Goal: Communication & Community: Answer question/provide support

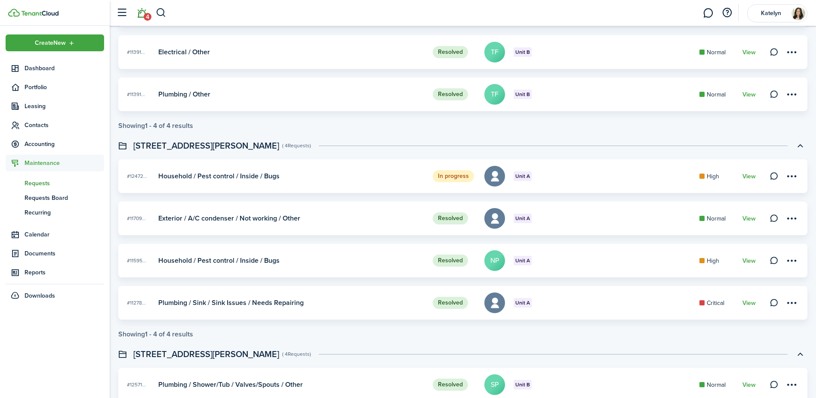
click at [140, 15] on link "4" at bounding box center [141, 13] width 16 height 22
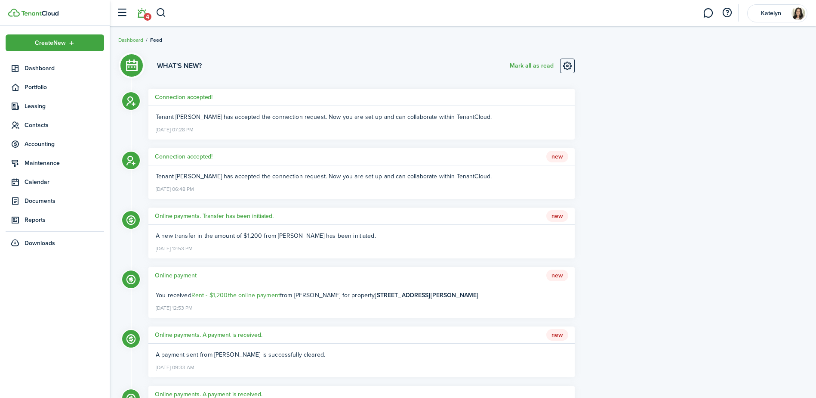
click at [203, 98] on h5 "Connection accepted!" at bounding box center [184, 97] width 58 height 9
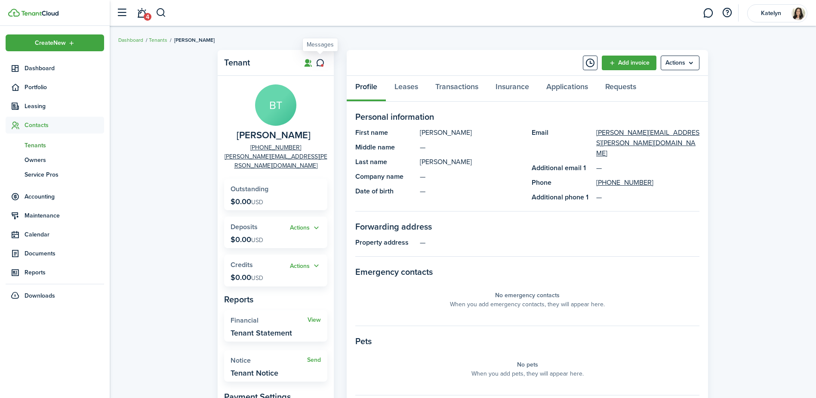
click at [319, 62] on icon at bounding box center [320, 63] width 9 height 9
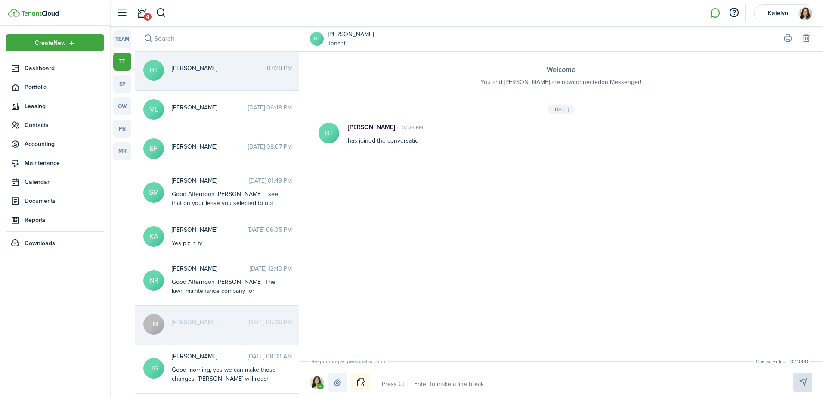
click at [511, 388] on textarea at bounding box center [577, 384] width 397 height 15
type textarea "R"
type textarea "RE"
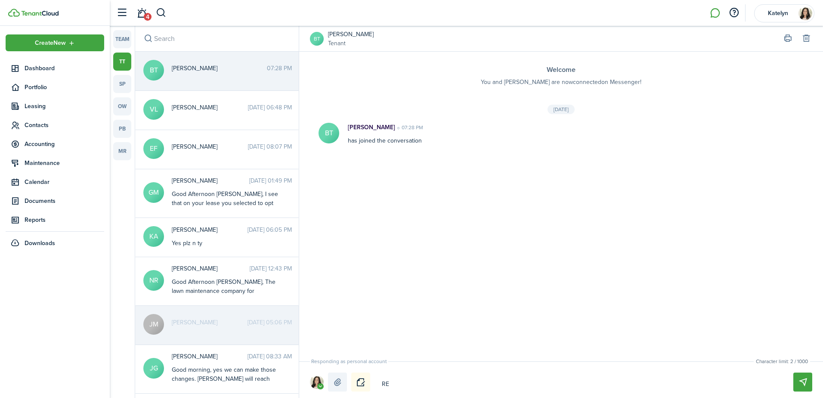
type textarea "REn"
type textarea "REnt"
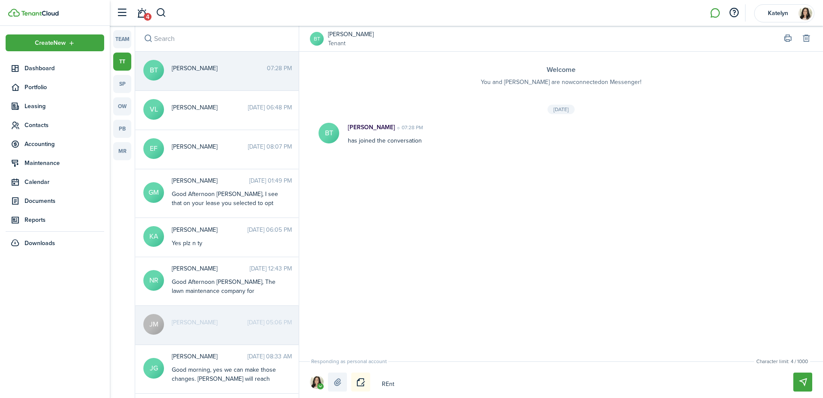
type textarea "REnt"
type textarea "REn"
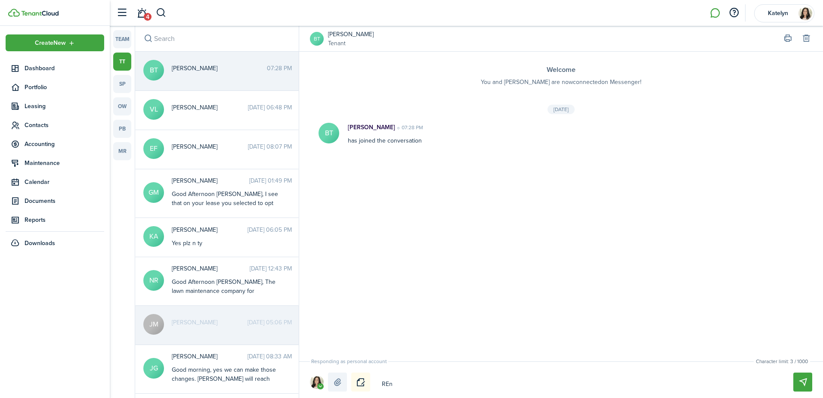
type textarea "RE"
type textarea "R"
type textarea "Re"
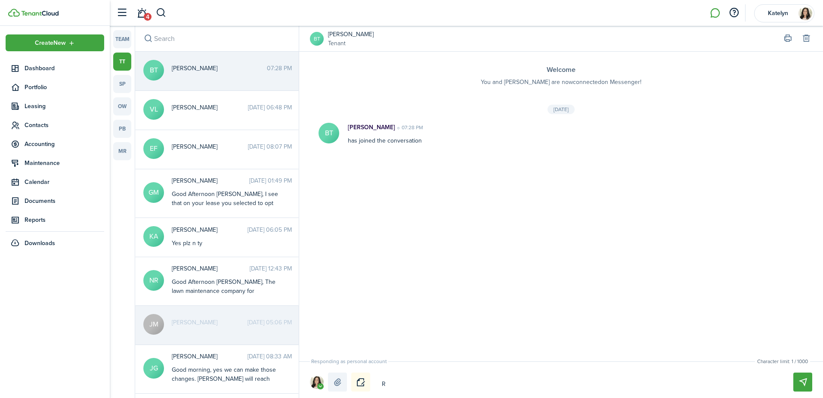
type textarea "Re"
type textarea "Ren"
type textarea "Rent"
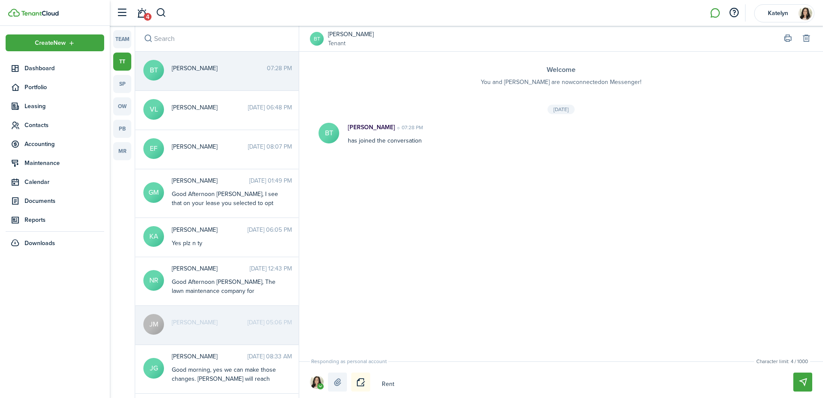
type textarea "Ren"
type textarea "Re"
type textarea "R"
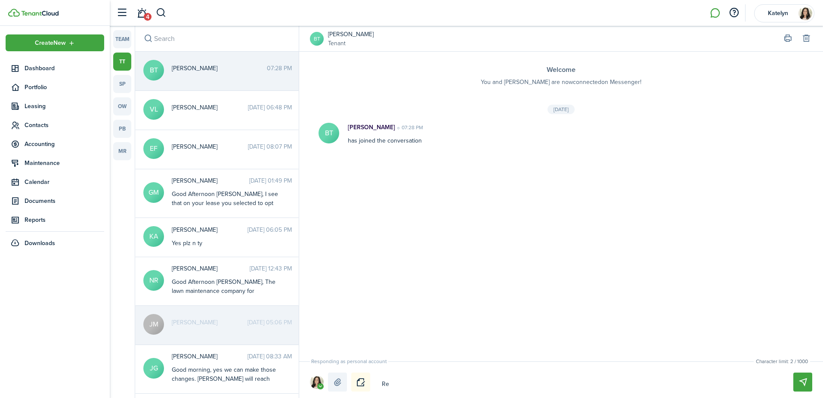
type textarea "R"
type textarea "E"
type textarea "En"
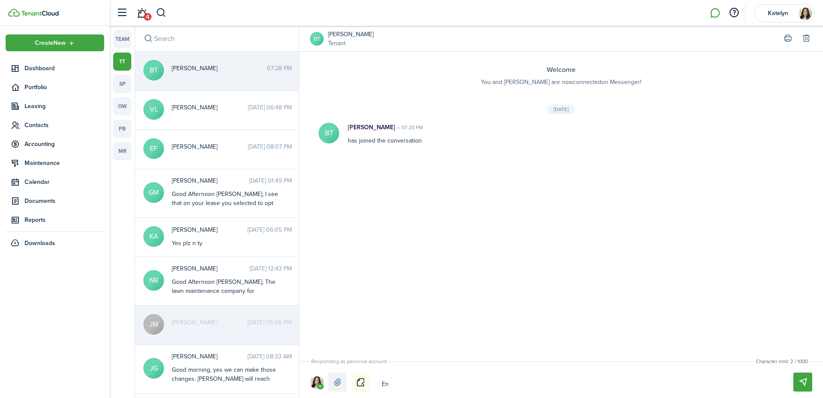
type textarea "Ena"
type textarea "Enab"
type textarea "Enabl"
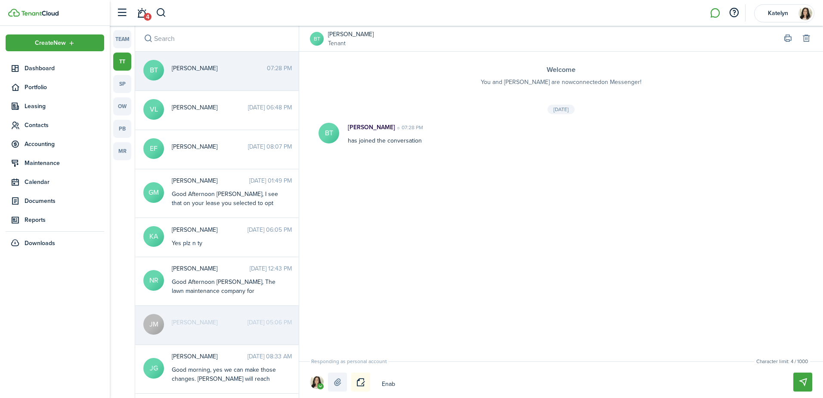
type textarea "Enabl"
type textarea "Enable"
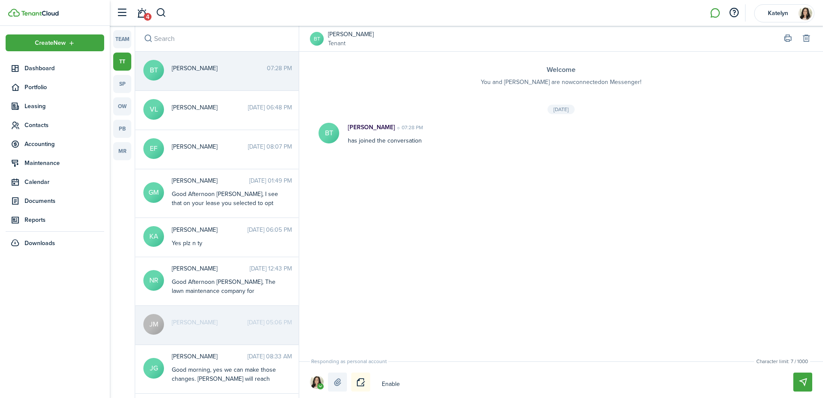
type textarea "Enable"
type textarea "Enabl"
type textarea "Enab"
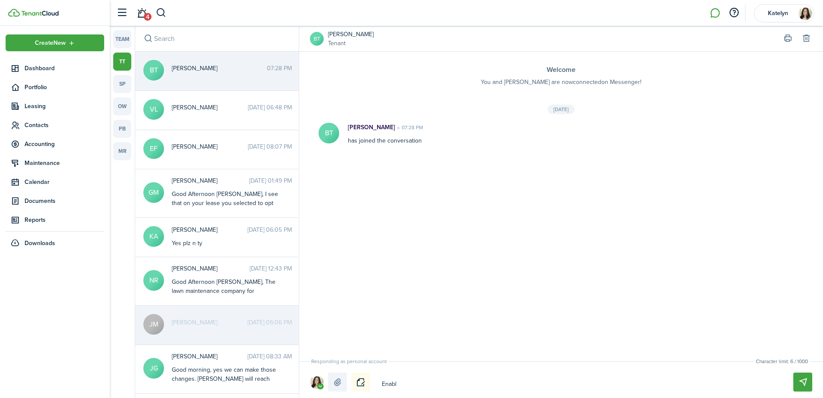
type textarea "Enab"
type textarea "Ena"
type textarea "En"
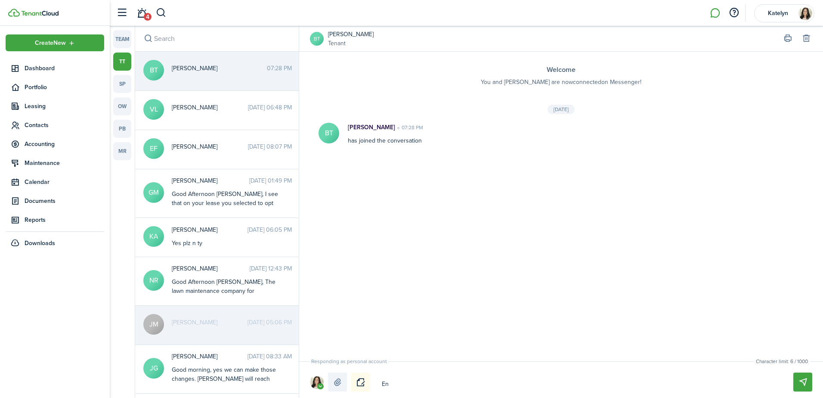
type textarea "E"
type textarea "R"
type textarea "Re"
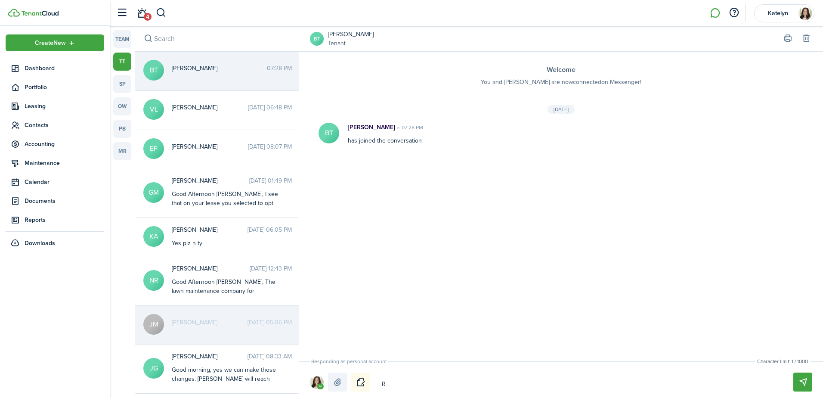
type textarea "Re"
type textarea "Ren"
type textarea "Rent"
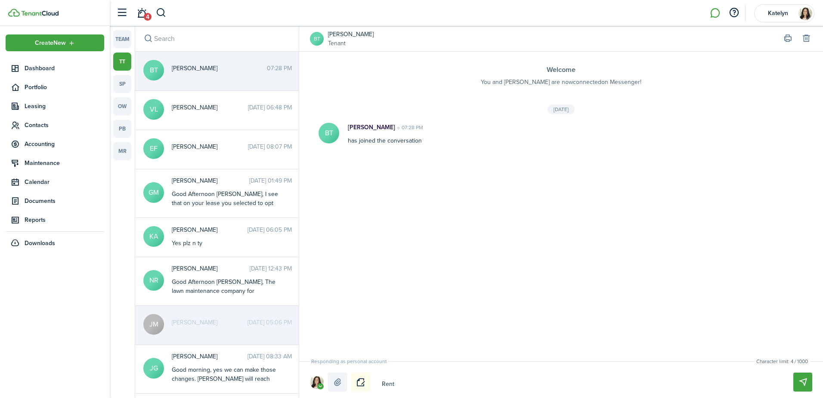
type textarea "Rent"
type textarea "Rent R"
type textarea "Rent Re"
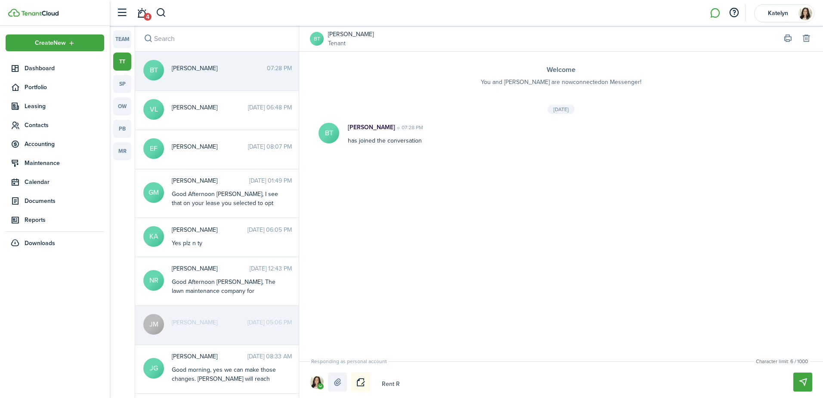
type textarea "Rent Re"
type textarea "Rent Rep"
type textarea "Rent Repo"
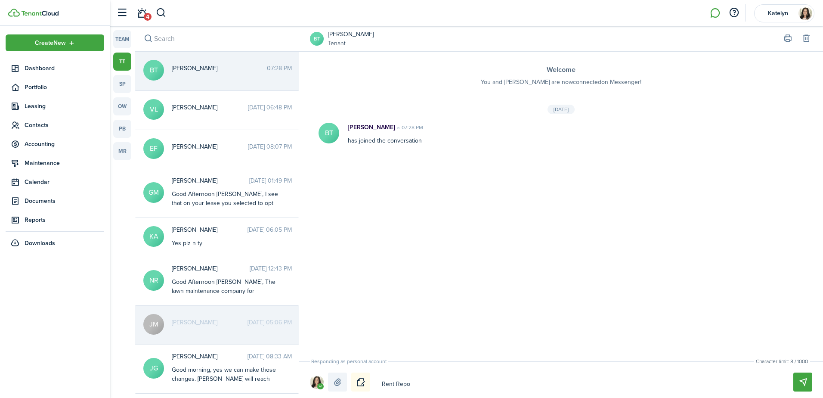
type textarea "Rent Repor"
type textarea "Rent Report"
type textarea "Rent Reporti"
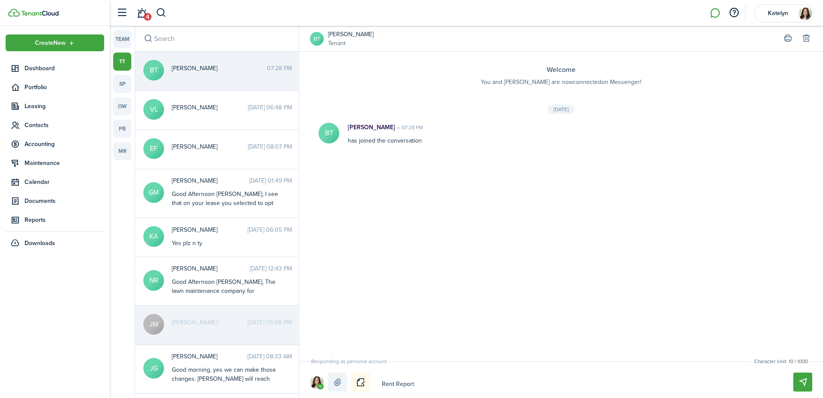
type textarea "Rent Reporti"
type textarea "Rent Reportin"
type textarea "Rent Reporting"
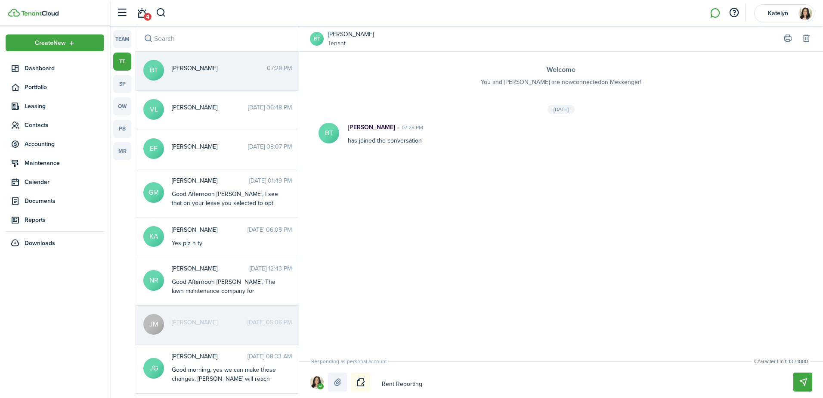
type textarea "Rent Reporting"
type textarea "Rent Reportin"
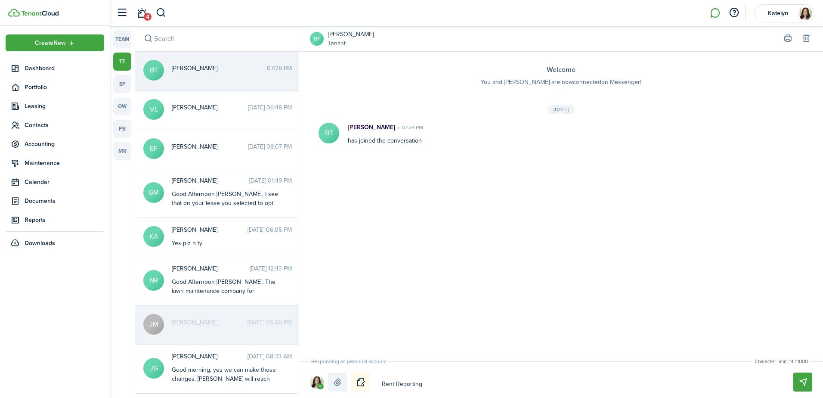
type textarea "Rent Reportin"
type textarea "Rent Reporti"
type textarea "Rent Report"
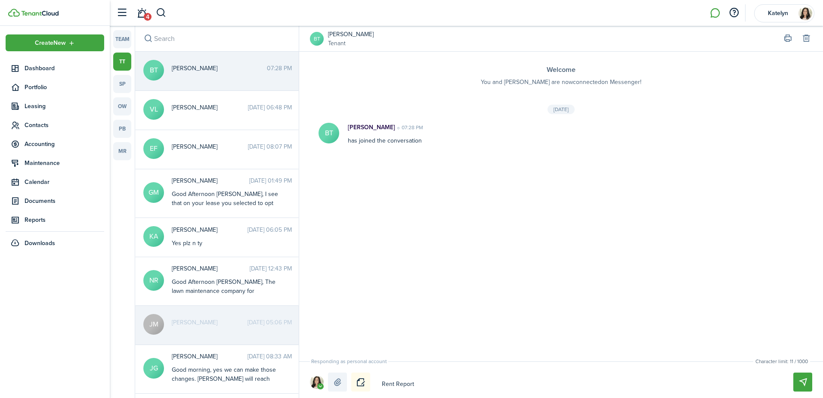
type textarea "Rent Repor"
type textarea "Rent Repo"
type textarea "Rent Rep"
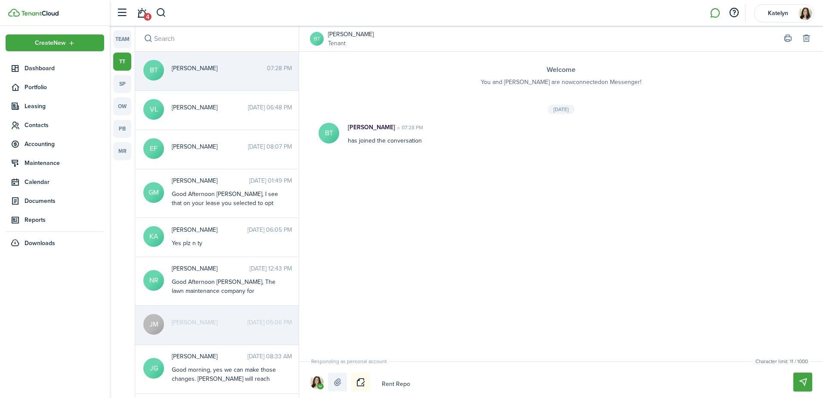
type textarea "Rent Rep"
type textarea "Rent Re"
type textarea "Rent R"
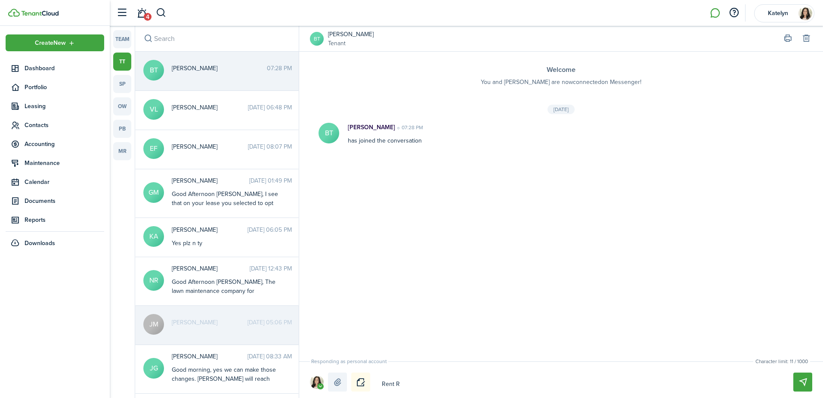
type textarea "Rent"
type textarea "Ren"
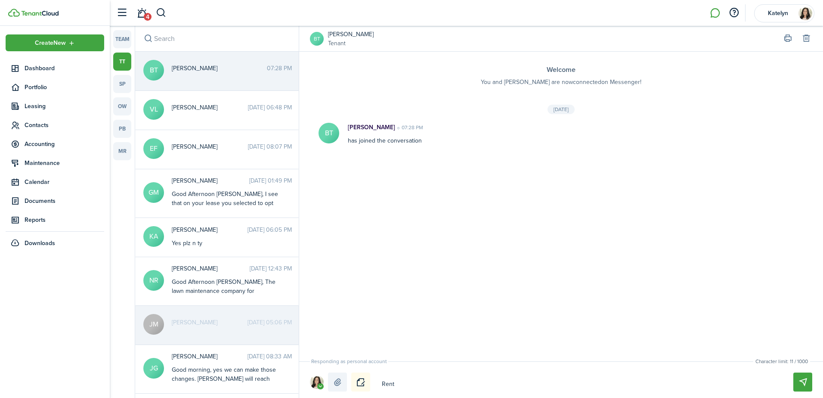
type textarea "Ren"
type textarea "Re"
type textarea "R"
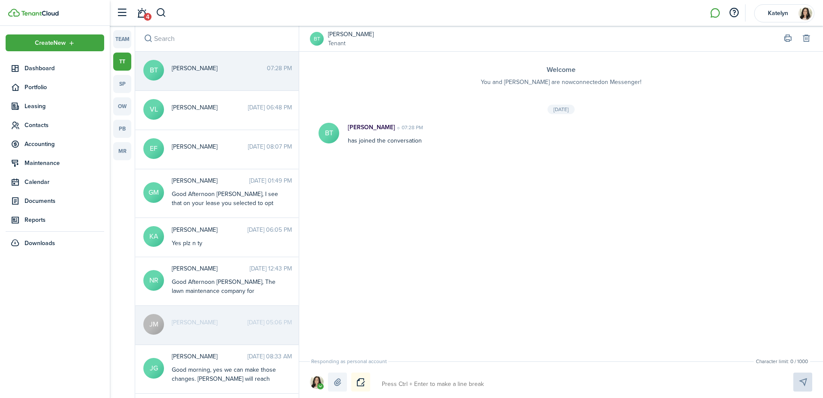
type textarea "I"
type textarea "In"
type textarea "Ins"
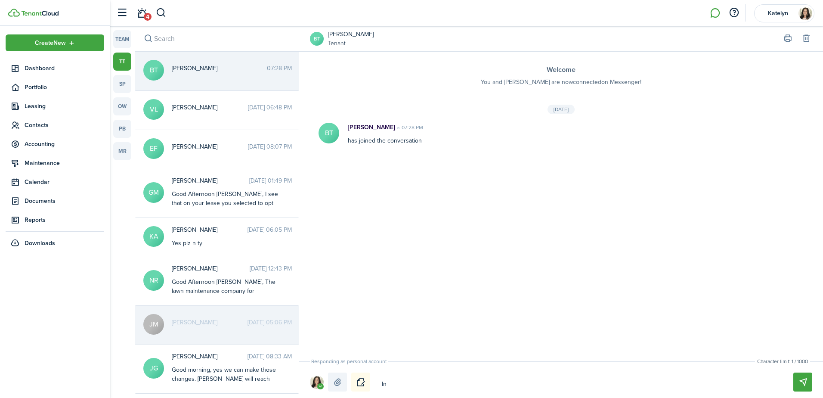
type textarea "Ins"
type textarea "Inst"
type textarea "Instr"
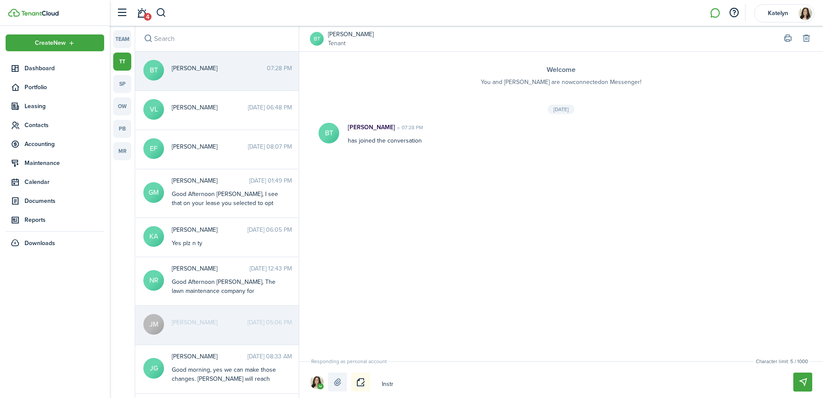
type textarea "Instru"
type textarea "Instruc"
type textarea "Instruct"
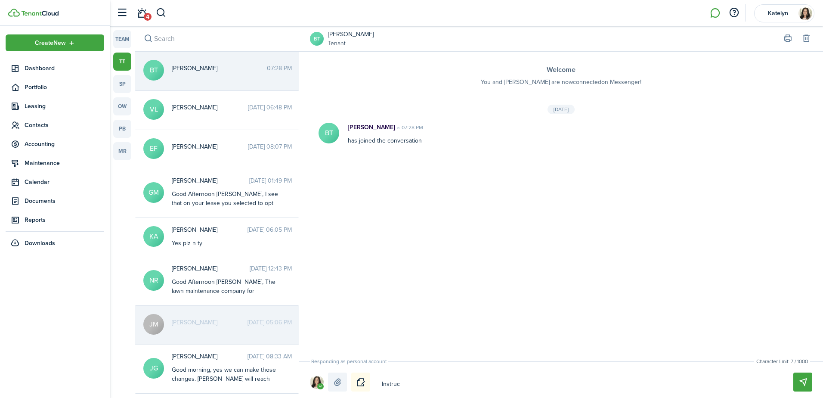
type textarea "Instruct"
type textarea "Instructi"
type textarea "Instructio"
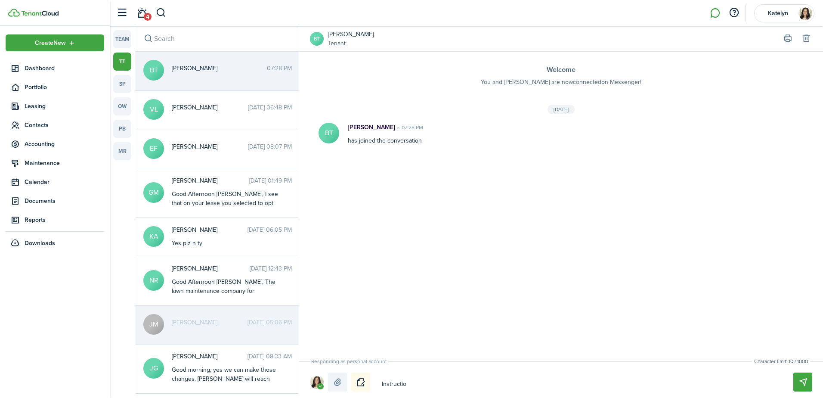
type textarea "Instruction"
type textarea "Instructions"
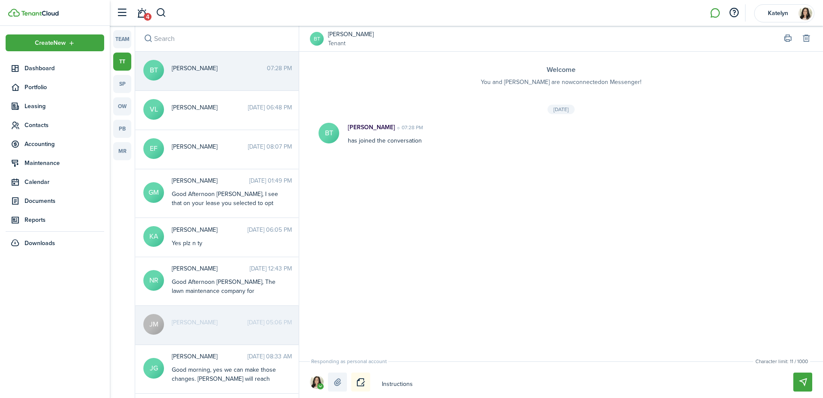
type textarea "Instructions"
type textarea "Instruction"
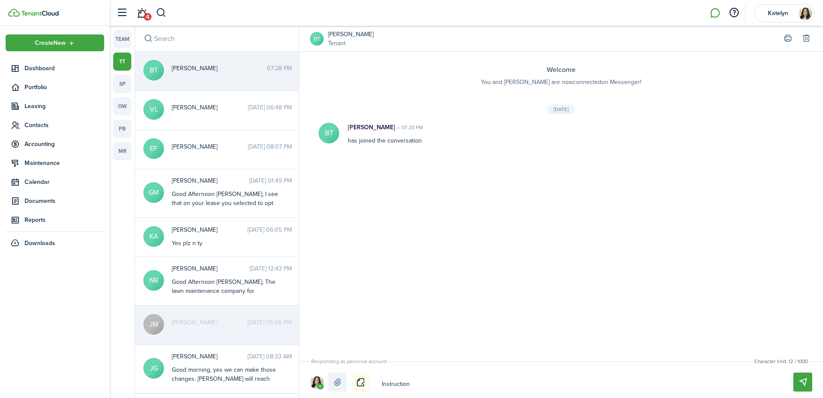
type textarea "Instructio"
type textarea "Instructi"
type textarea "Instruct"
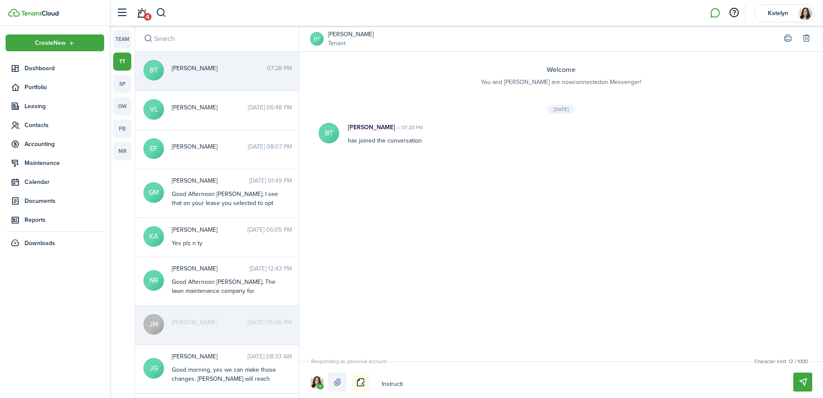
type textarea "Instruct"
type textarea "Instruc"
type textarea "Instru"
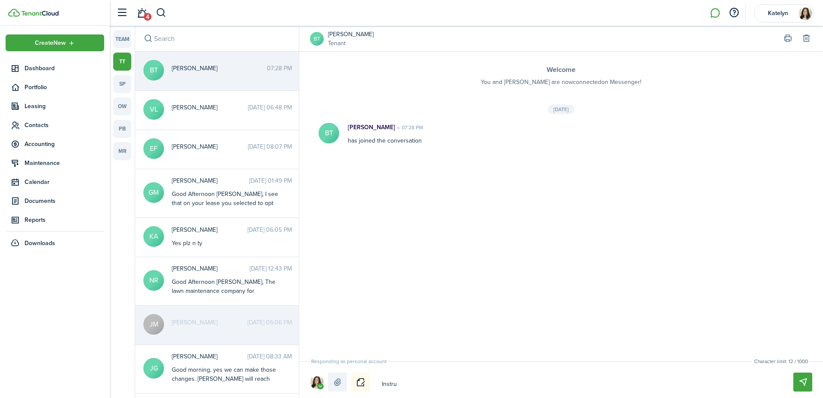
type textarea "Instr"
type textarea "Inst"
type textarea "Ins"
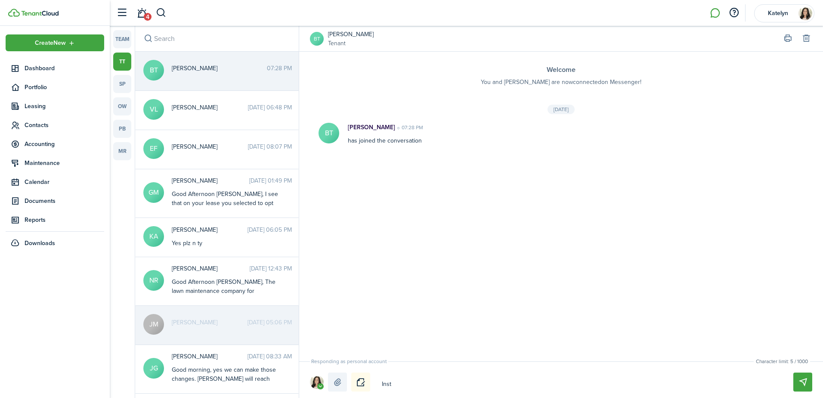
type textarea "Ins"
type textarea "In"
type textarea "I"
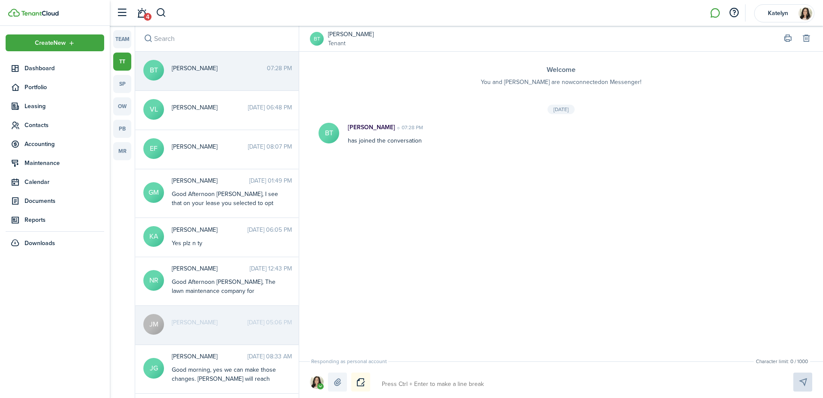
type textarea "I"
type textarea "If"
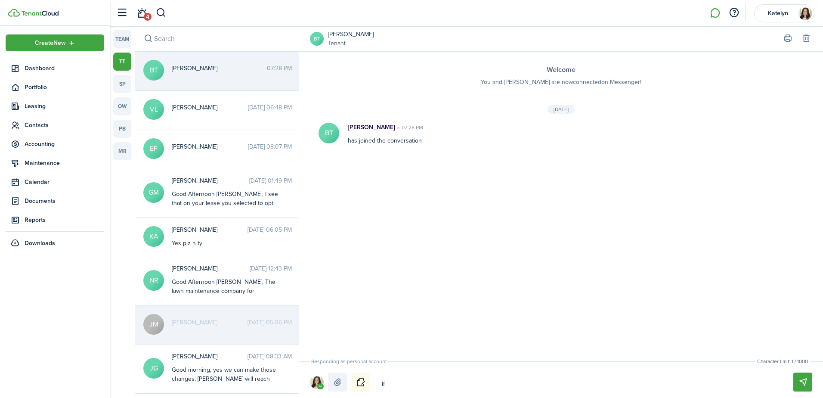
type textarea "If"
type textarea "If y"
type textarea "If yo"
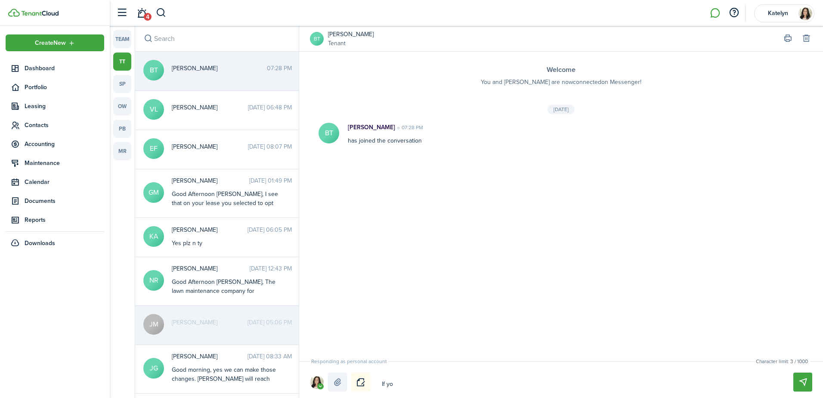
type textarea "If you"
type textarea "If you c"
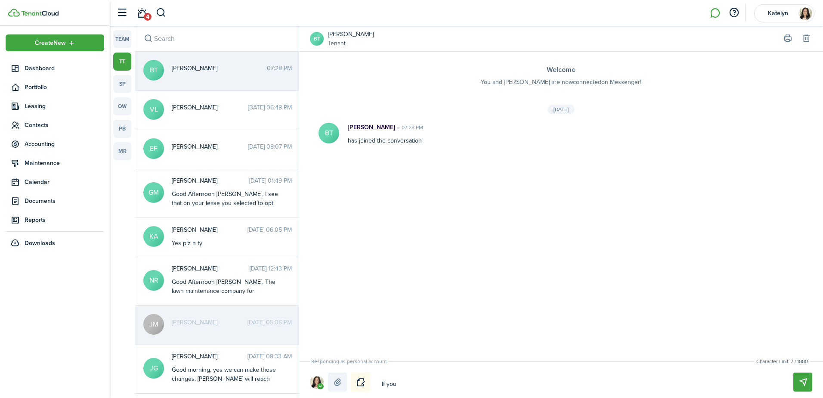
type textarea "If you c"
type textarea "If you ch"
type textarea "If you cho"
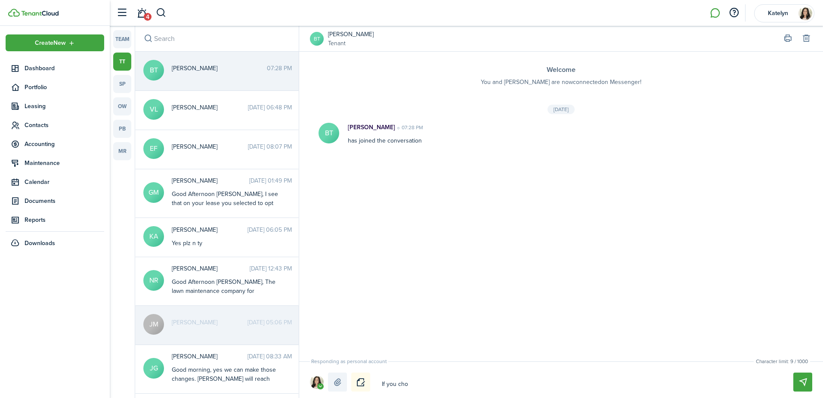
type textarea "If you choo"
type textarea "If you choos"
type textarea "If you choose"
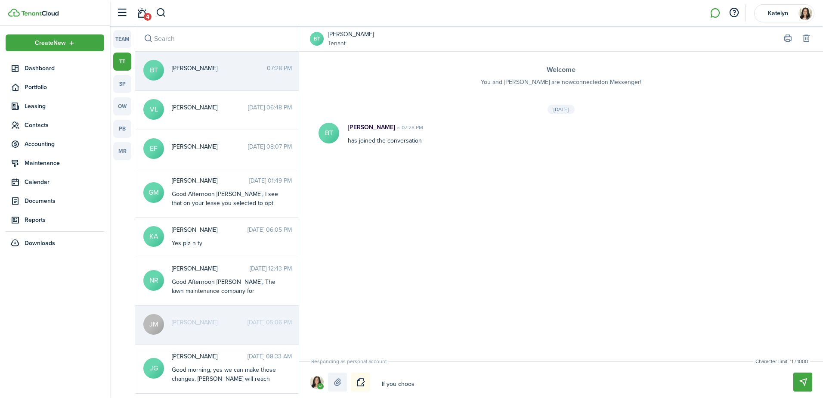
type textarea "If you choose"
click at [523, 383] on textarea "If you choose to enable rent reporting, here is link with instructions" at bounding box center [577, 384] width 397 height 15
click at [598, 384] on textarea "If you choose to enable rent reporting, here is link with step-by-step instruct…" at bounding box center [577, 384] width 397 height 15
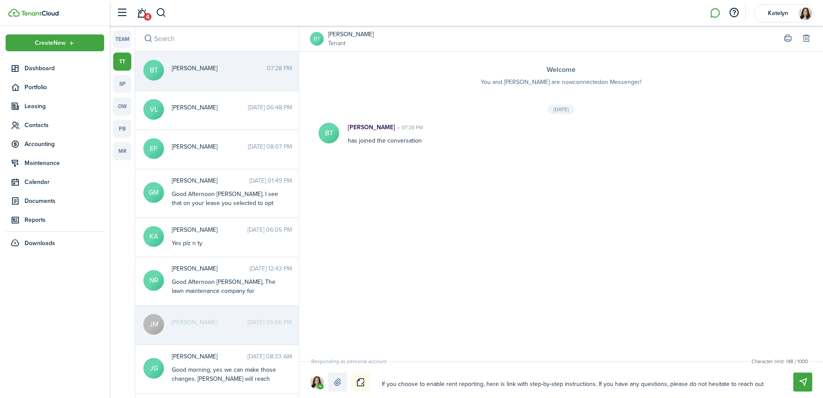
drag, startPoint x: 593, startPoint y: 385, endPoint x: 596, endPoint y: 391, distance: 6.2
drag, startPoint x: 596, startPoint y: 391, endPoint x: 592, endPoint y: 382, distance: 9.8
paste textarea "[URL][DOMAIN_NAME]"
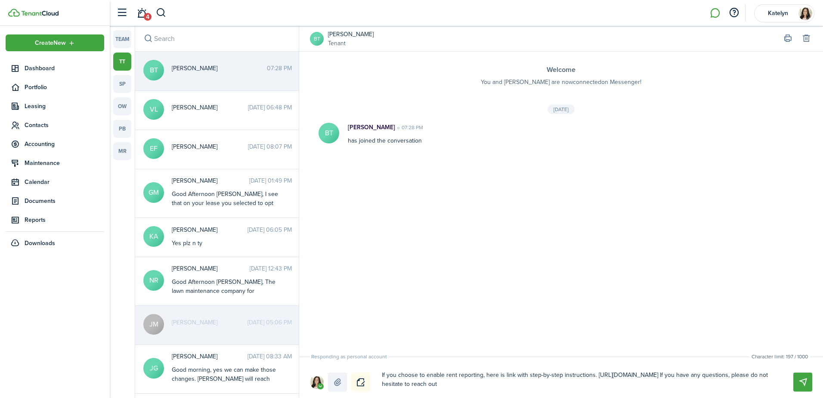
click at [593, 375] on textarea "If you choose to enable rent reporting, here is link with step-by-step instruct…" at bounding box center [577, 380] width 397 height 24
drag, startPoint x: 727, startPoint y: 374, endPoint x: 595, endPoint y: 370, distance: 132.2
click at [595, 370] on textarea "If you choose to enable rent reporting, here is link with step-by-step instruct…" at bounding box center [577, 380] width 397 height 24
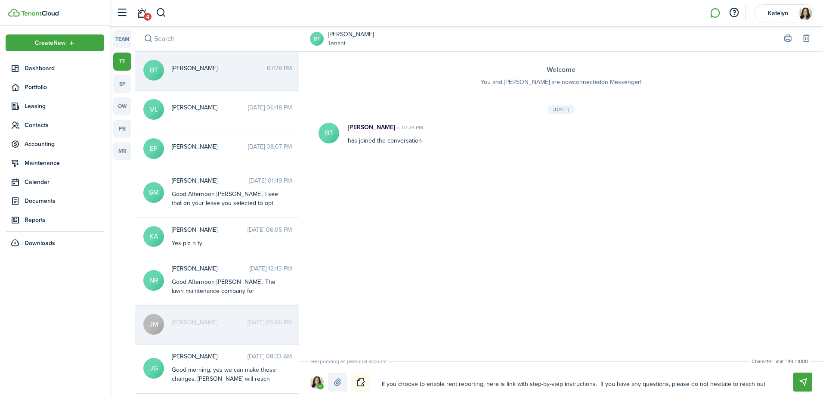
paste textarea "[URL][DOMAIN_NAME]"
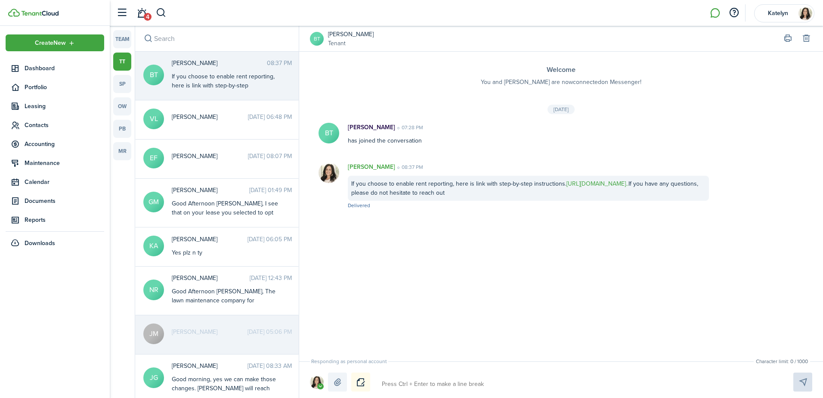
click at [605, 183] on link "[URL][DOMAIN_NAME].." at bounding box center [597, 183] width 62 height 9
click at [42, 71] on span "Dashboard" at bounding box center [65, 68] width 80 height 9
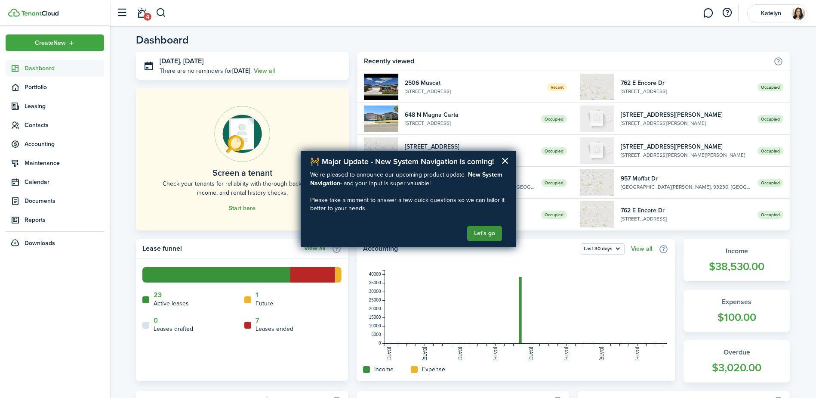
click at [493, 235] on button "Let's go" at bounding box center [484, 233] width 35 height 15
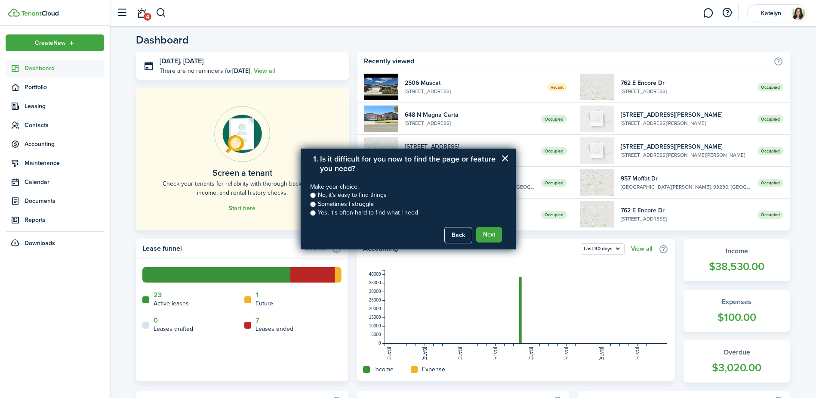
click at [312, 203] on input "Sometimes I struggle" at bounding box center [313, 204] width 6 height 6
click at [489, 232] on button "Next" at bounding box center [489, 234] width 26 height 15
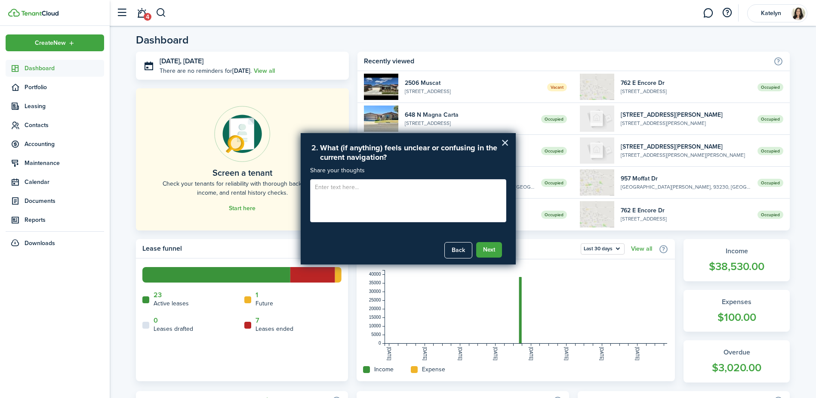
click at [503, 141] on button "×" at bounding box center [505, 143] width 8 height 14
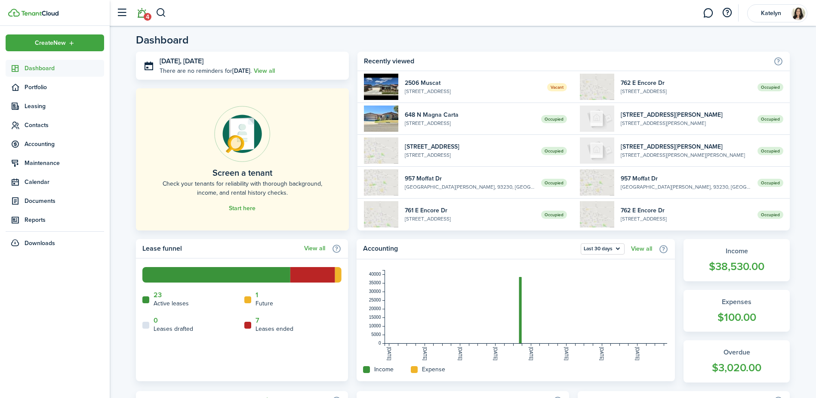
click at [140, 15] on link "4" at bounding box center [141, 13] width 16 height 22
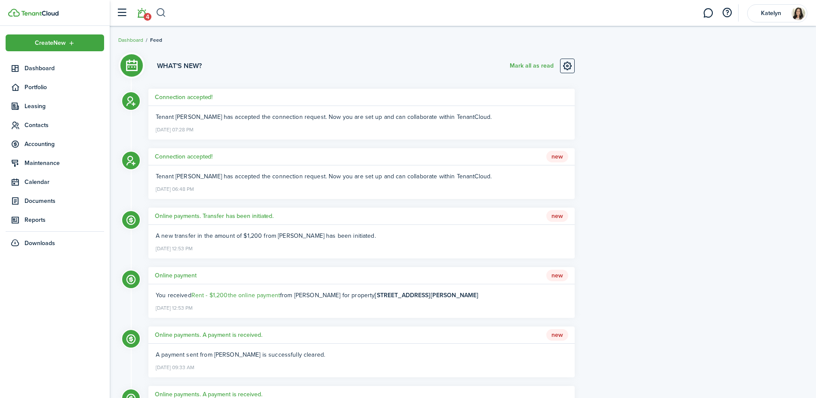
click at [161, 13] on button "button" at bounding box center [161, 13] width 11 height 15
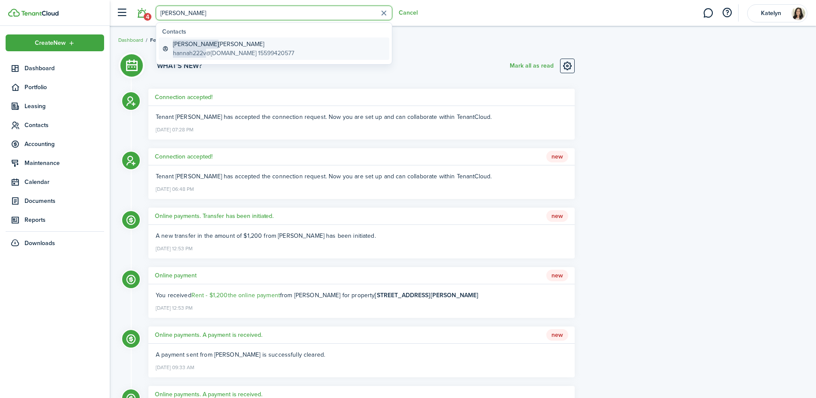
click at [225, 46] on global-search-item-title "[PERSON_NAME]" at bounding box center [233, 44] width 121 height 9
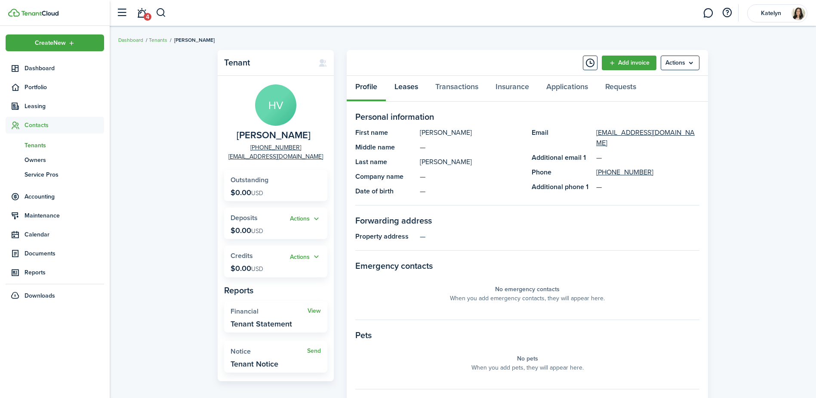
click at [408, 86] on link "Leases" at bounding box center [406, 89] width 41 height 26
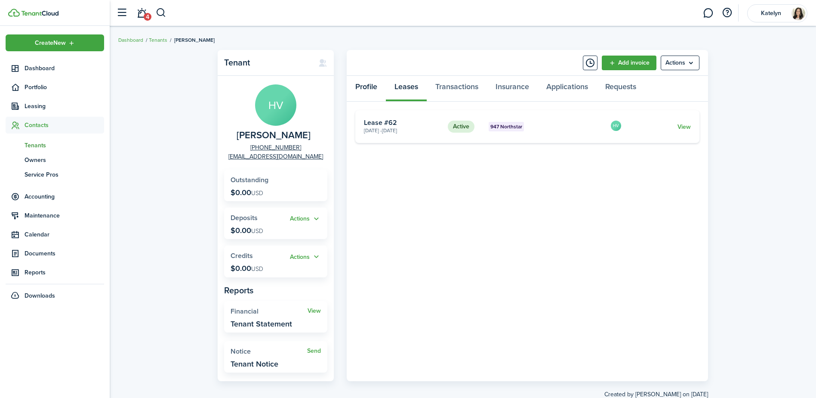
click at [374, 86] on link "Profile" at bounding box center [366, 89] width 39 height 26
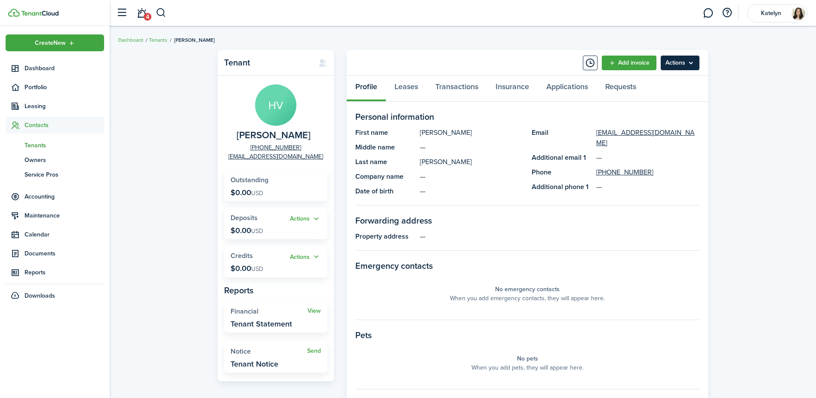
click at [684, 64] on menu-btn "Actions" at bounding box center [680, 63] width 39 height 15
click at [408, 87] on link "Leases" at bounding box center [406, 89] width 41 height 26
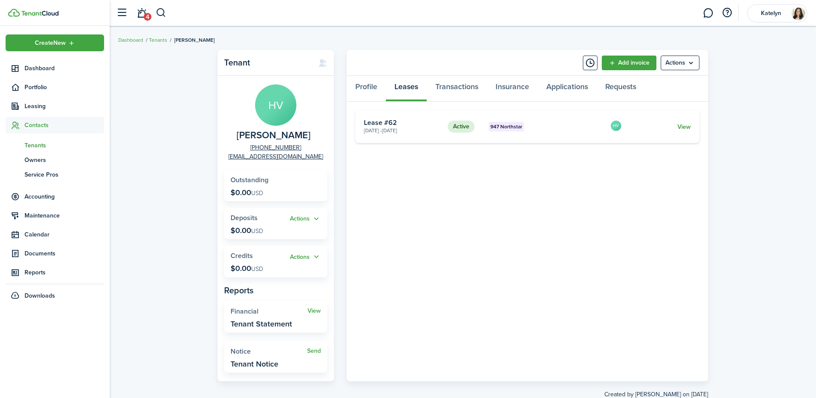
click at [682, 122] on link "View" at bounding box center [684, 126] width 13 height 9
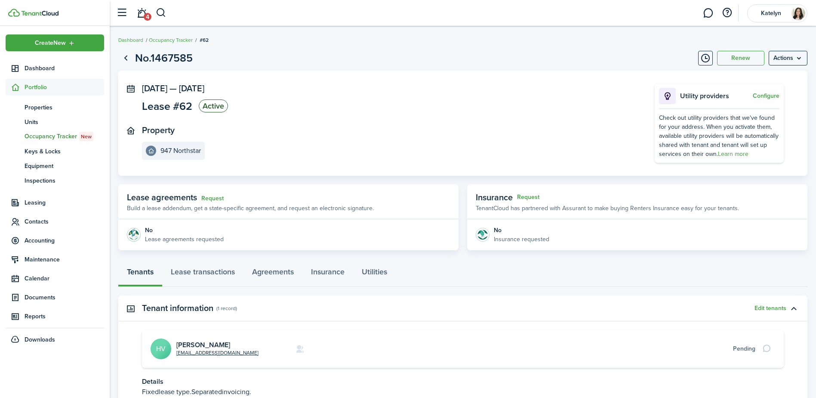
scroll to position [70, 0]
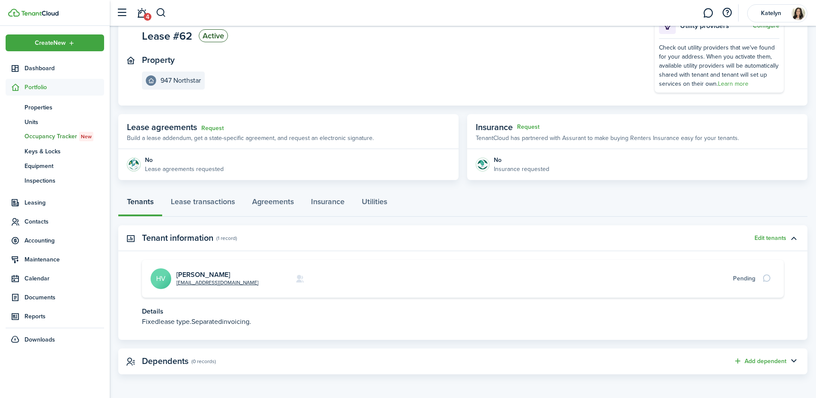
click at [50, 136] on span "Occupancy Tracker New" at bounding box center [65, 136] width 80 height 9
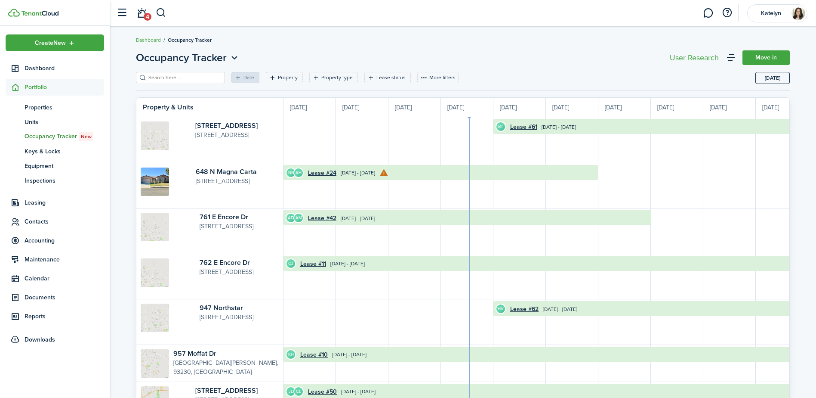
scroll to position [0, 158]
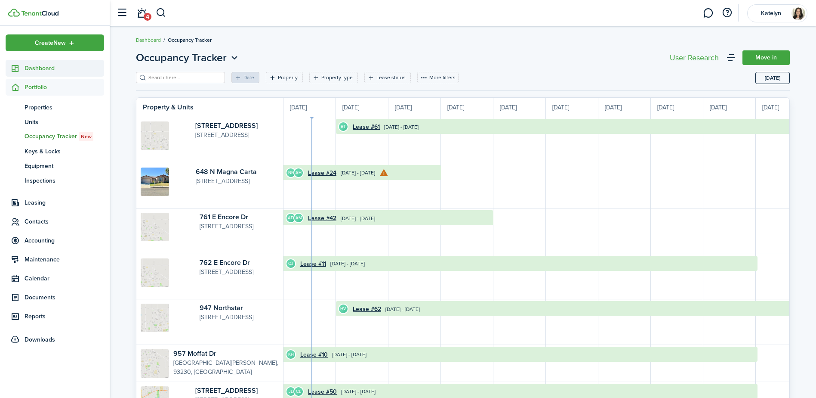
click at [34, 73] on link "Dashboard" at bounding box center [55, 68] width 99 height 17
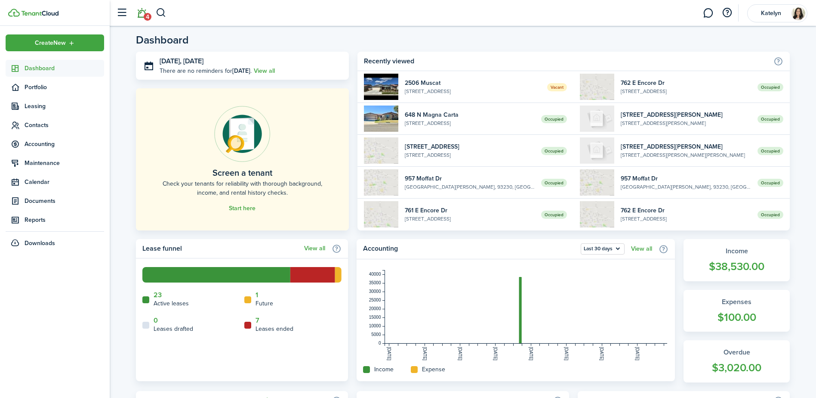
click at [142, 15] on link "4" at bounding box center [141, 13] width 16 height 22
